Goal: Transaction & Acquisition: Purchase product/service

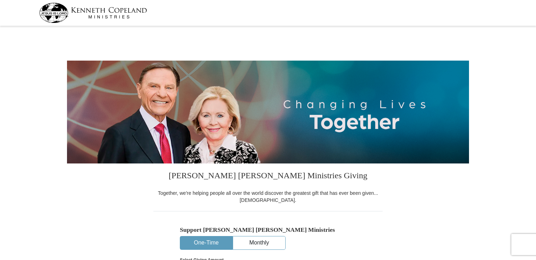
select select "CO"
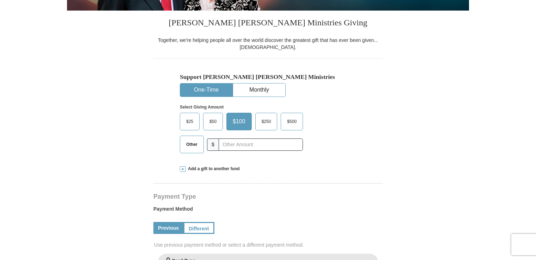
scroll to position [154, 0]
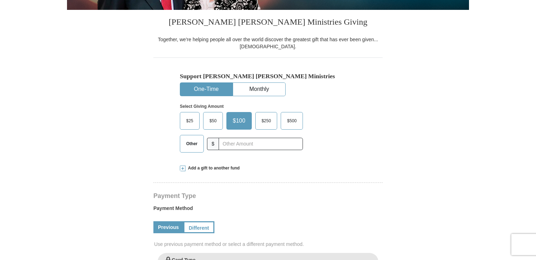
click at [190, 146] on span "Other" at bounding box center [192, 144] width 18 height 11
click at [0, 0] on input "Other" at bounding box center [0, 0] width 0 height 0
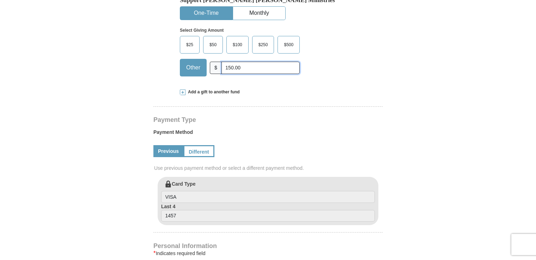
scroll to position [231, 0]
type input "150.00"
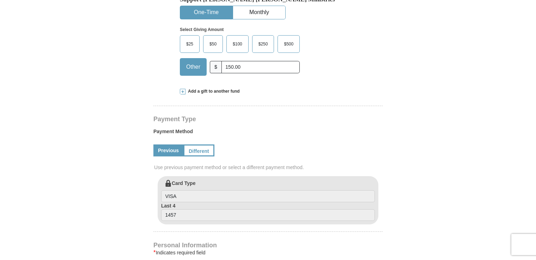
click at [183, 90] on span at bounding box center [183, 92] width 6 height 6
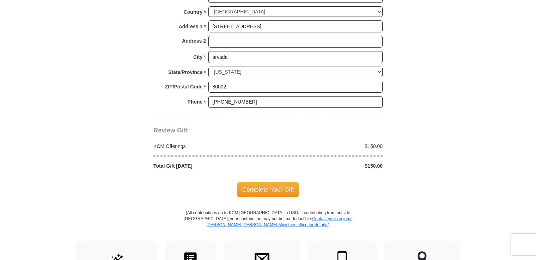
scroll to position [664, 0]
click at [268, 182] on span "Complete Your Gift" at bounding box center [268, 189] width 62 height 15
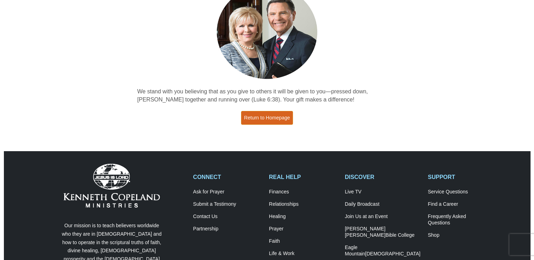
scroll to position [74, 0]
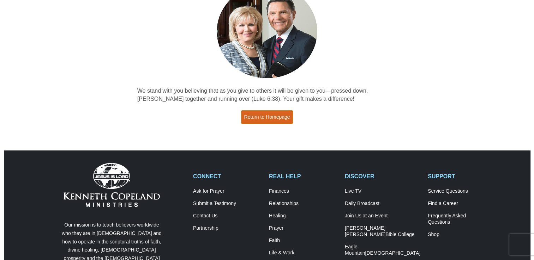
click at [275, 111] on link "Return to Homepage" at bounding box center [267, 117] width 52 height 14
